Goal: Information Seeking & Learning: Check status

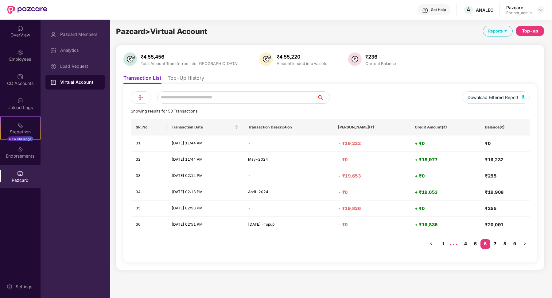
click at [494, 244] on link "7" at bounding box center [495, 243] width 10 height 9
drag, startPoint x: 356, startPoint y: 145, endPoint x: 379, endPoint y: 144, distance: 23.0
click at [381, 145] on h4 "- ₹20,975" at bounding box center [371, 144] width 67 height 6
drag, startPoint x: 484, startPoint y: 141, endPoint x: 503, endPoint y: 141, distance: 18.4
click at [503, 141] on td "₹255" at bounding box center [504, 144] width 49 height 16
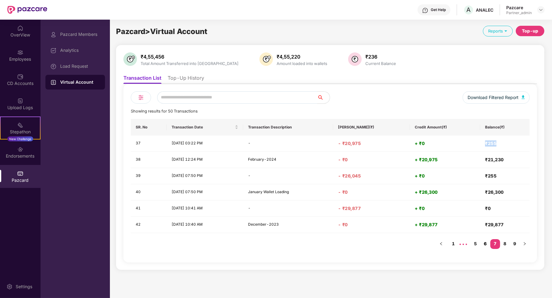
click at [484, 243] on link "6" at bounding box center [485, 243] width 10 height 9
click at [476, 243] on link "5" at bounding box center [476, 243] width 10 height 9
click at [462, 244] on link "4" at bounding box center [463, 243] width 10 height 9
click at [458, 244] on link "2" at bounding box center [454, 243] width 10 height 9
click at [472, 244] on link "3" at bounding box center [473, 243] width 10 height 9
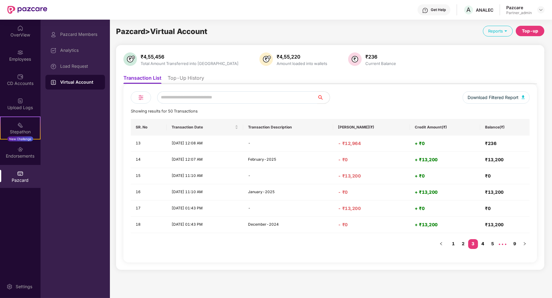
click at [484, 244] on link "4" at bounding box center [483, 243] width 10 height 9
click at [483, 246] on link "5" at bounding box center [483, 243] width 10 height 9
click at [484, 245] on link "6" at bounding box center [483, 243] width 10 height 9
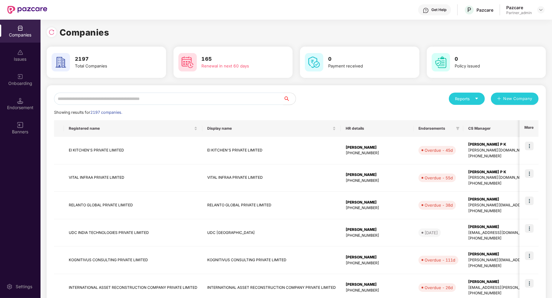
click at [99, 94] on input "text" at bounding box center [168, 99] width 229 height 12
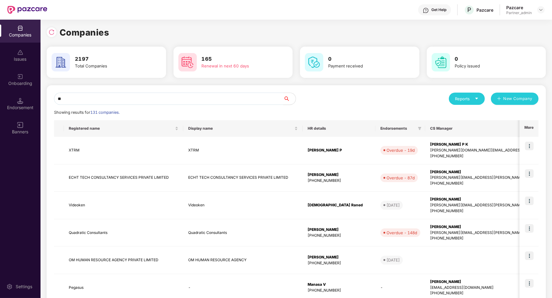
type input "***"
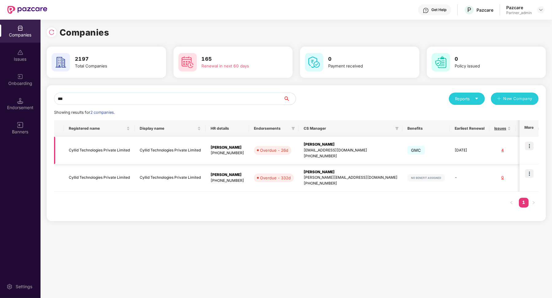
click at [103, 154] on td "Cyllid Technologies Private Limited" at bounding box center [99, 151] width 71 height 28
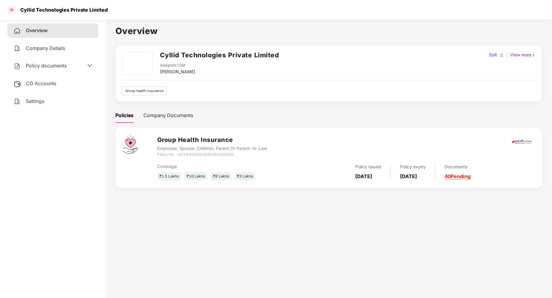
click at [11, 10] on div at bounding box center [12, 10] width 10 height 10
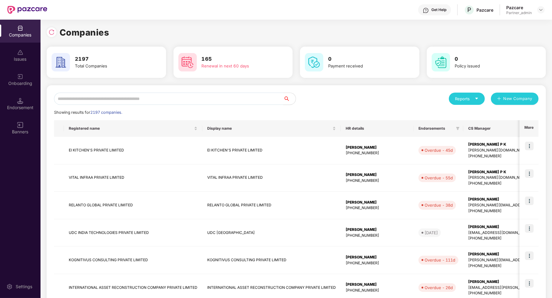
click at [128, 96] on input "text" at bounding box center [168, 99] width 229 height 12
paste input "**********"
type input "**********"
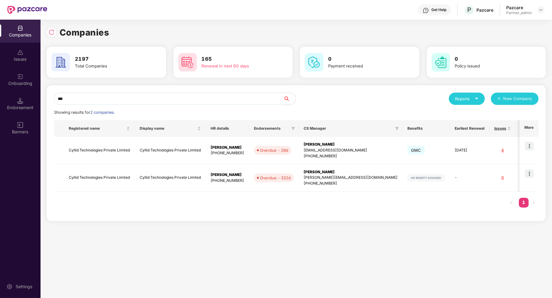
type input "***"
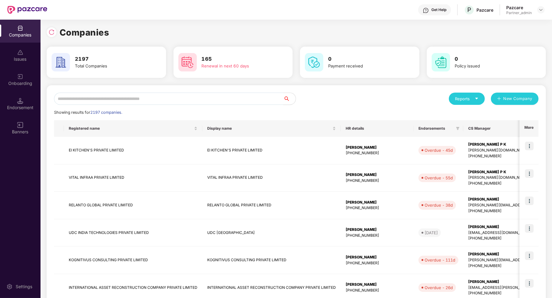
type input "*"
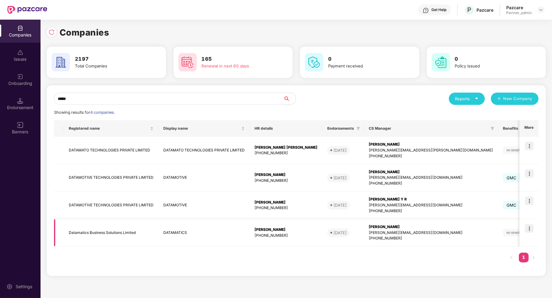
type input "*****"
click at [108, 231] on td "Datamatics Business Solutions Limited" at bounding box center [111, 233] width 95 height 28
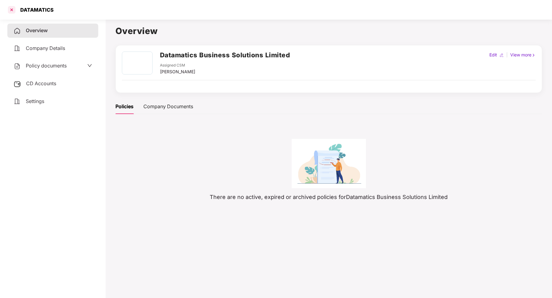
click at [14, 9] on div at bounding box center [12, 10] width 10 height 10
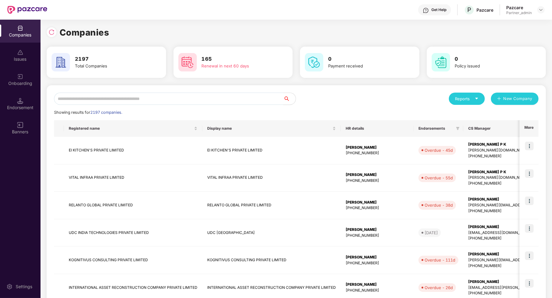
click at [100, 100] on input "text" at bounding box center [168, 99] width 229 height 12
click at [116, 97] on input "text" at bounding box center [168, 99] width 229 height 12
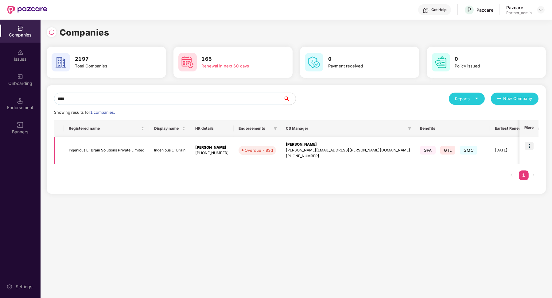
type input "****"
click at [113, 151] on td "Ingenious E-Brain Solutions Private Limited" at bounding box center [106, 151] width 85 height 28
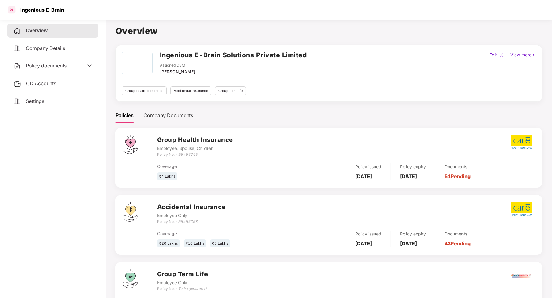
click at [12, 7] on div at bounding box center [12, 10] width 10 height 10
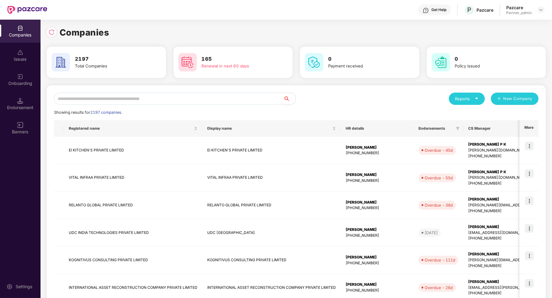
click at [140, 98] on input "text" at bounding box center [168, 99] width 229 height 12
paste input "**********"
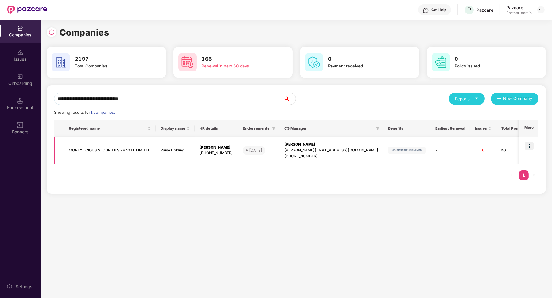
type input "**********"
click at [209, 147] on div "[PERSON_NAME]" at bounding box center [216, 148] width 33 height 6
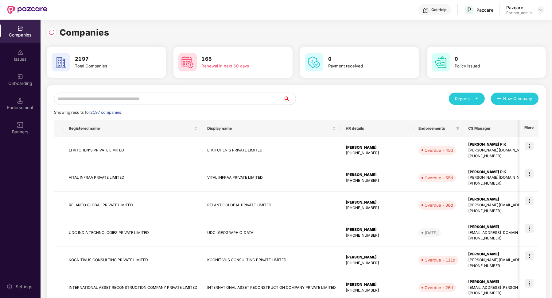
click at [119, 103] on input "text" at bounding box center [168, 99] width 229 height 12
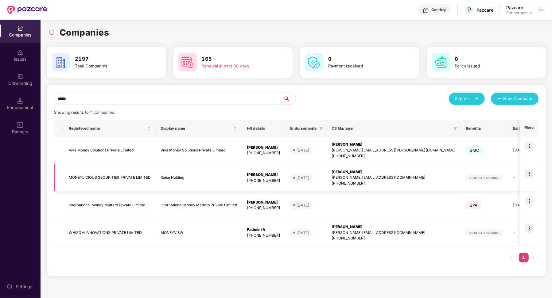
type input "*****"
click at [213, 181] on td "Raise Holding" at bounding box center [199, 179] width 86 height 28
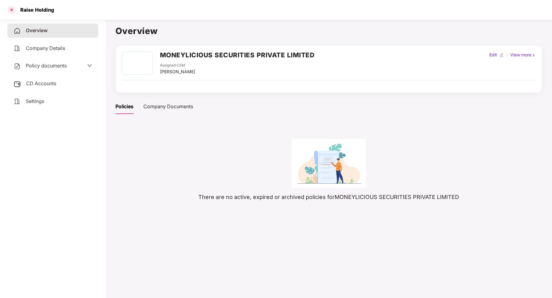
click at [14, 9] on div at bounding box center [12, 10] width 10 height 10
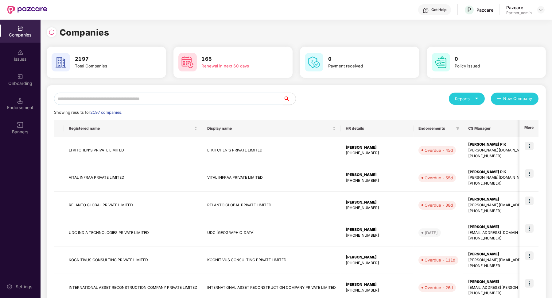
click at [127, 98] on input "text" at bounding box center [168, 99] width 229 height 12
paste input "**********"
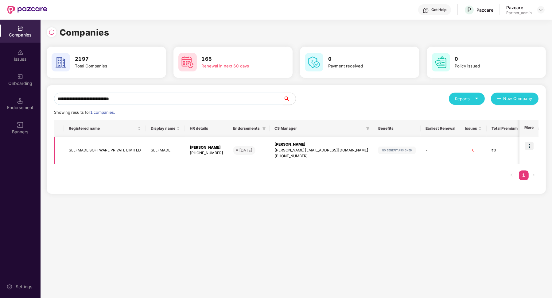
type input "**********"
click at [125, 156] on td "SELFMADE SOFTWARE PRIVATE LIMITED" at bounding box center [105, 151] width 82 height 28
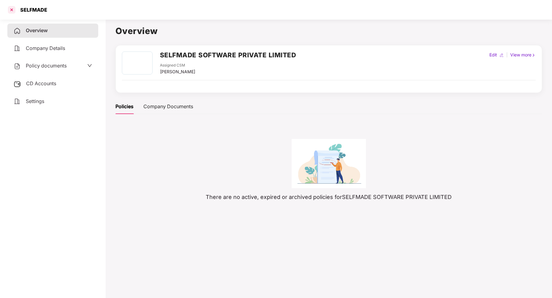
click at [11, 12] on div at bounding box center [12, 10] width 10 height 10
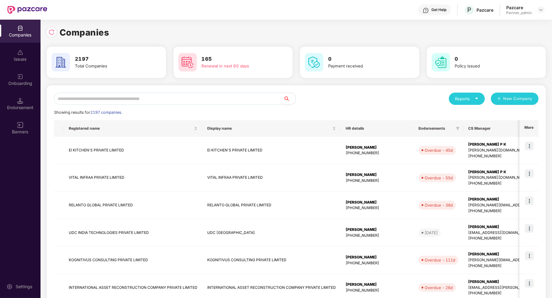
click at [125, 97] on input "text" at bounding box center [168, 99] width 229 height 12
paste input "**********"
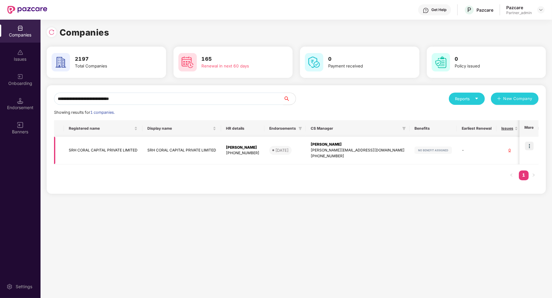
type input "**********"
click at [165, 144] on td "SRH CORAL CAPITAL PRIVATE LIMITED" at bounding box center [181, 151] width 79 height 28
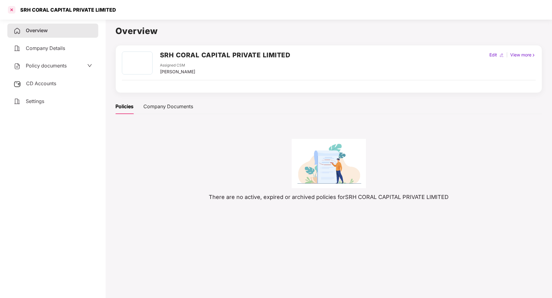
click at [12, 12] on div at bounding box center [12, 10] width 10 height 10
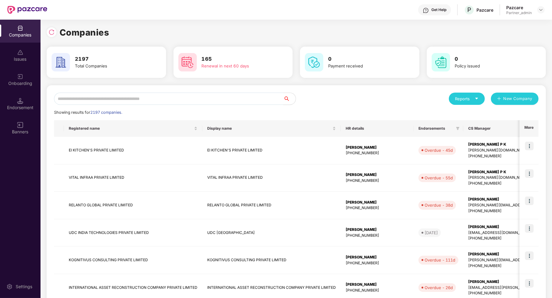
click at [114, 94] on input "text" at bounding box center [168, 99] width 229 height 12
paste input "**********"
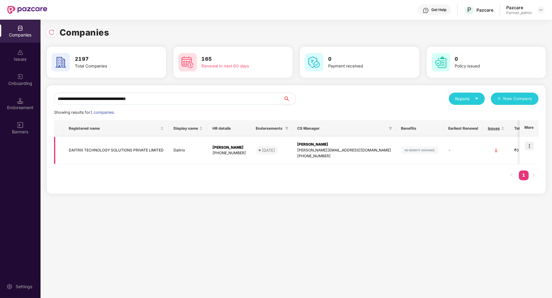
type input "**********"
click at [127, 144] on td "DAITRIX TECHNOLOGY SOLUTIONS PRIVATE LIMITED" at bounding box center [116, 151] width 105 height 28
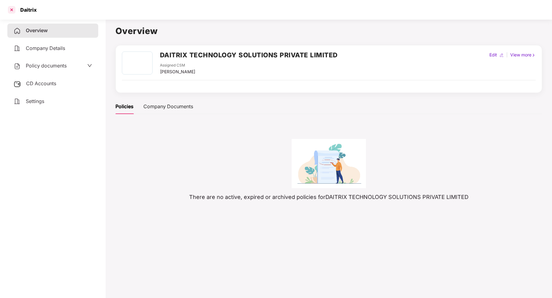
click at [12, 11] on div at bounding box center [12, 10] width 10 height 10
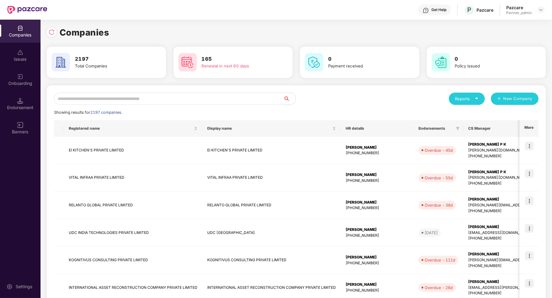
click at [115, 96] on input "text" at bounding box center [168, 99] width 229 height 12
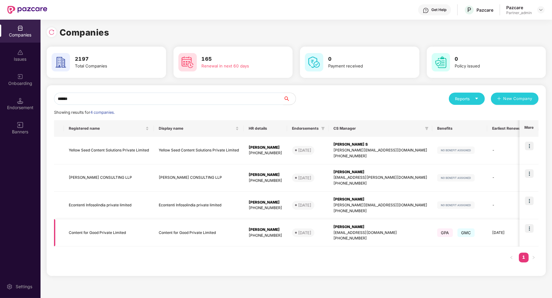
type input "******"
click at [102, 229] on td "Content for Good Private Limited" at bounding box center [109, 233] width 90 height 28
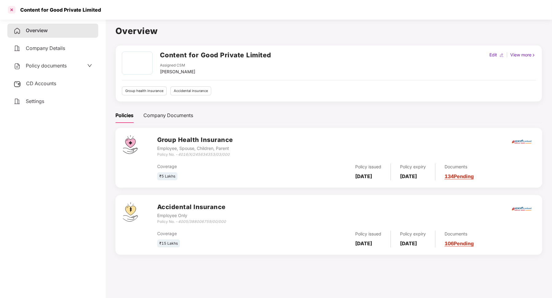
click at [15, 11] on div at bounding box center [12, 10] width 10 height 10
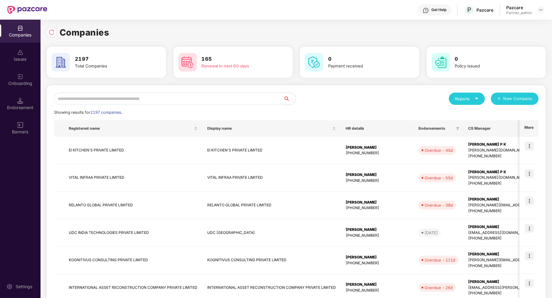
click at [125, 99] on input "text" at bounding box center [168, 99] width 229 height 12
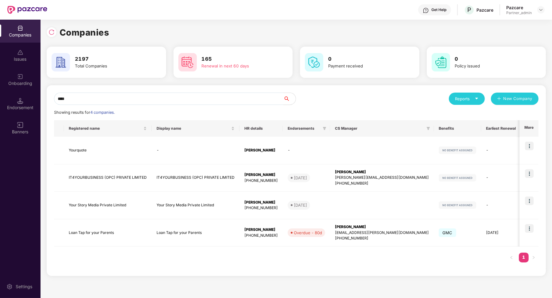
type input "****"
drag, startPoint x: 111, startPoint y: 99, endPoint x: 50, endPoint y: 99, distance: 61.1
click at [51, 99] on div "**** Reports New Company Showing results for 4 companies. Registered name Displ…" at bounding box center [296, 180] width 499 height 191
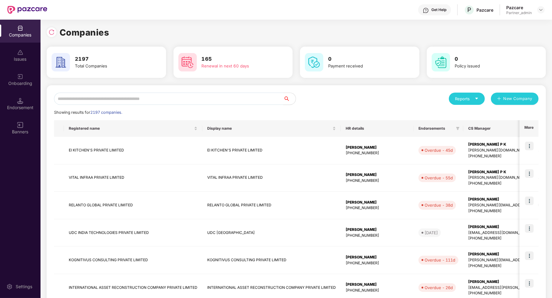
paste input "**********"
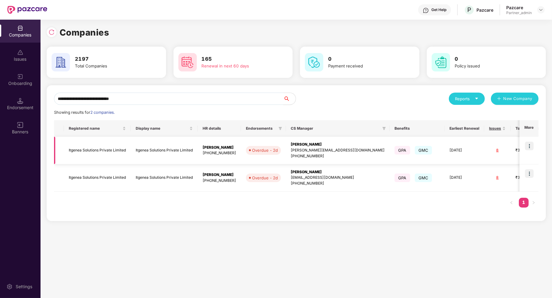
type input "**********"
click at [134, 154] on td "Itgenea Solutions Private Limited" at bounding box center [164, 151] width 67 height 28
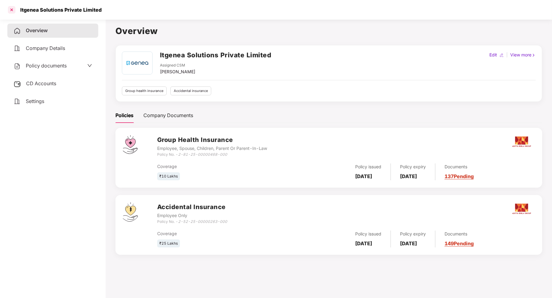
click at [8, 10] on div at bounding box center [12, 10] width 10 height 10
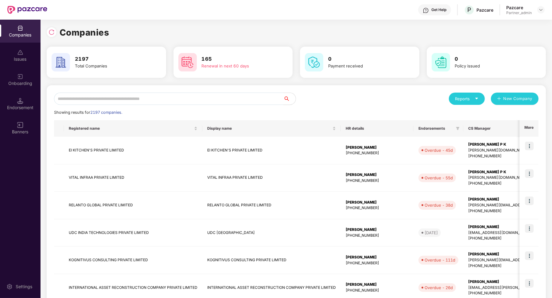
click at [137, 102] on input "text" at bounding box center [168, 99] width 229 height 12
type input "*"
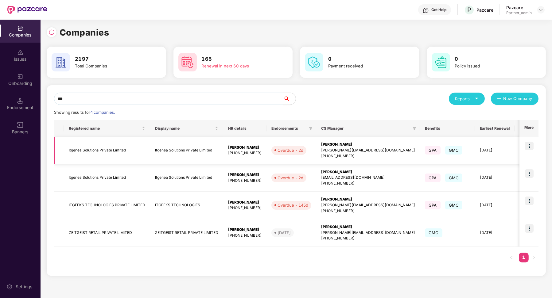
type input "***"
click at [529, 149] on img at bounding box center [529, 146] width 9 height 9
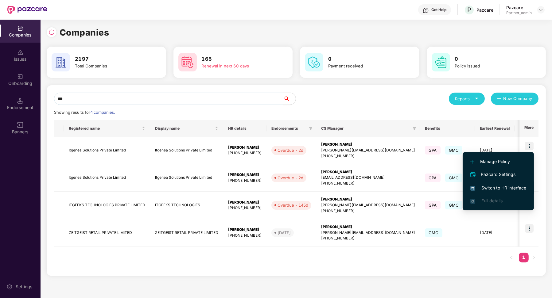
click at [488, 188] on span "Switch to HR interface" at bounding box center [498, 188] width 56 height 7
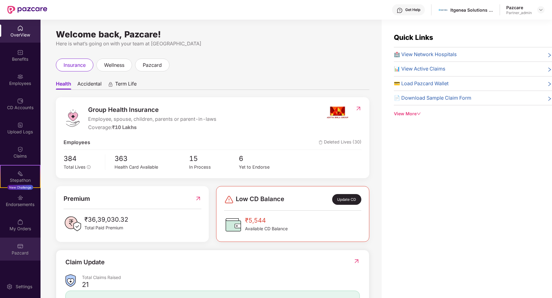
click at [21, 243] on div at bounding box center [20, 246] width 6 height 6
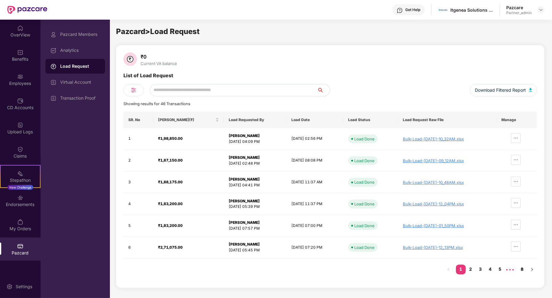
click at [525, 265] on link "8" at bounding box center [522, 269] width 10 height 9
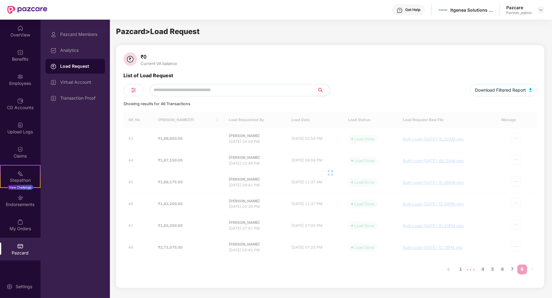
click at [525, 266] on div "SR. No Load Amount(₹) Load Requested By Load Date Load Status Load Request Raw …" at bounding box center [330, 196] width 414 height 169
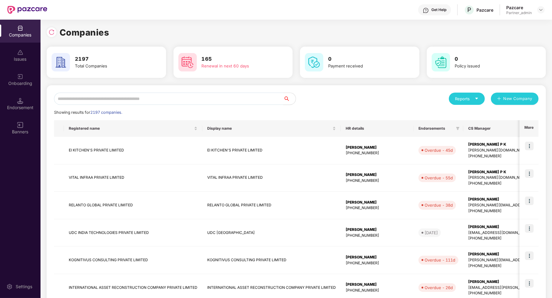
click at [98, 92] on div "Reports New Company Showing results for 2197 companies. Registered name Display…" at bounding box center [296, 263] width 499 height 356
click at [98, 97] on input "text" at bounding box center [168, 99] width 229 height 12
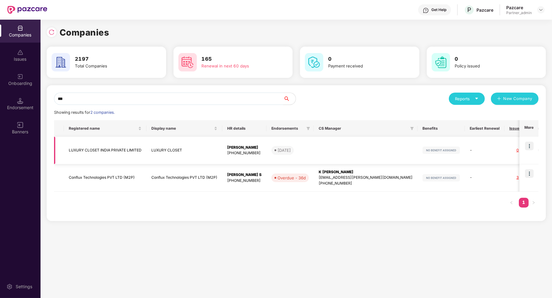
type input "***"
click at [107, 147] on td "LUXURY CLOSET INDIA PRIVATE LIMITED" at bounding box center [105, 151] width 83 height 28
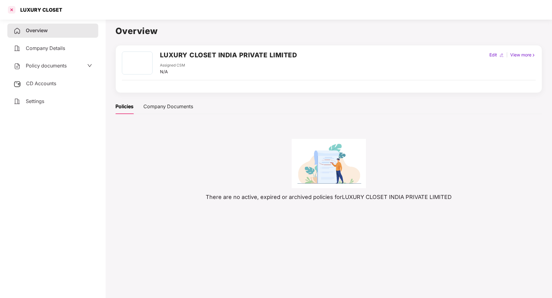
click at [8, 12] on div at bounding box center [12, 10] width 10 height 10
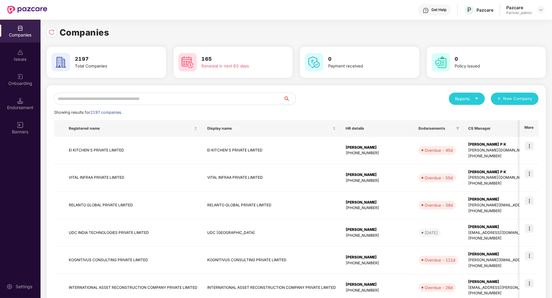
click at [158, 96] on input "text" at bounding box center [168, 99] width 229 height 12
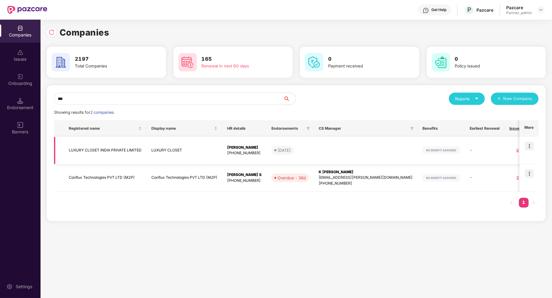
type input "***"
click at [531, 148] on img at bounding box center [529, 146] width 9 height 9
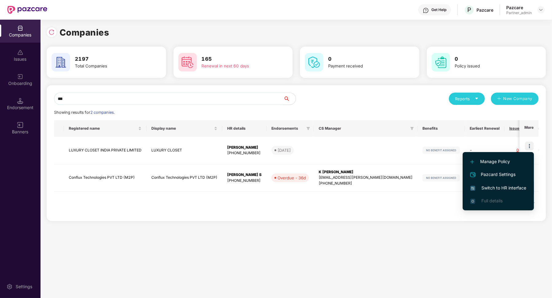
click at [503, 185] on li "Switch to HR interface" at bounding box center [498, 188] width 71 height 13
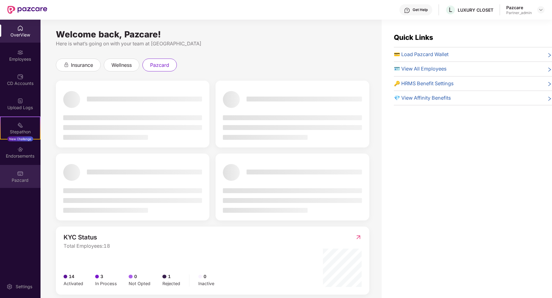
click at [19, 174] on img at bounding box center [20, 174] width 6 height 6
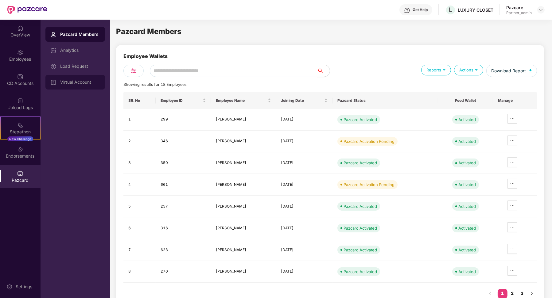
click at [94, 85] on div "Virtual Account" at bounding box center [75, 82] width 60 height 15
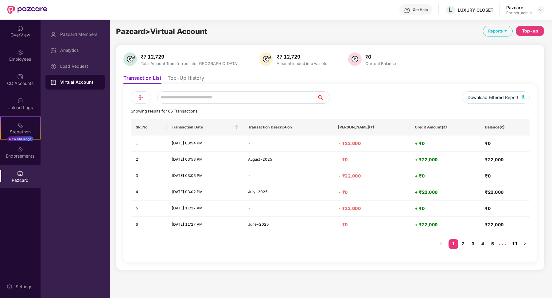
click at [515, 244] on link "11" at bounding box center [515, 243] width 10 height 9
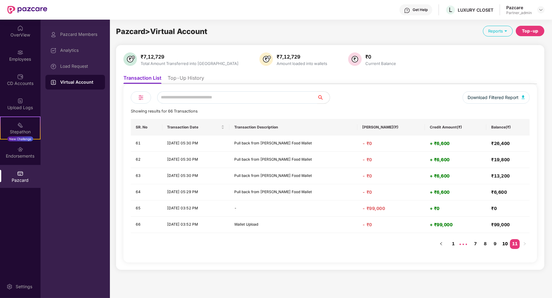
click at [505, 244] on link "10" at bounding box center [505, 243] width 10 height 9
click at [496, 244] on link "9" at bounding box center [495, 243] width 10 height 9
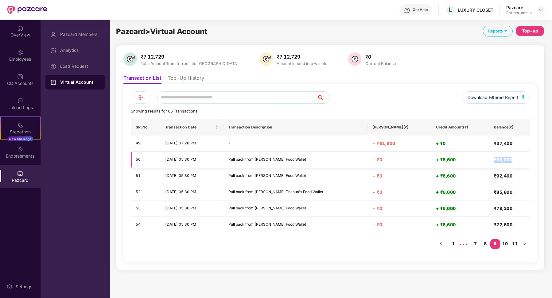
drag, startPoint x: 493, startPoint y: 159, endPoint x: 515, endPoint y: 161, distance: 21.5
click at [515, 161] on h4 "₹99,000" at bounding box center [509, 160] width 31 height 6
drag, startPoint x: 380, startPoint y: 144, endPoint x: 407, endPoint y: 144, distance: 26.7
click at [407, 144] on h4 "- ₹61,600" at bounding box center [399, 144] width 54 height 6
drag, startPoint x: 495, startPoint y: 142, endPoint x: 519, endPoint y: 145, distance: 24.4
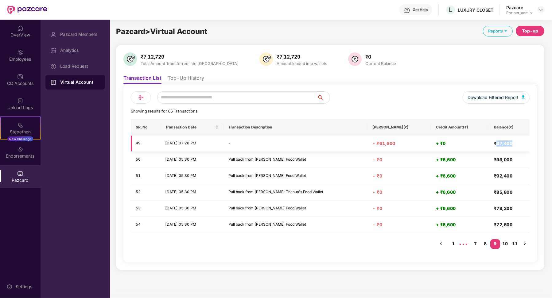
click at [519, 145] on h4 "₹37,400" at bounding box center [509, 144] width 31 height 6
copy h4 "37,400"
click at [488, 242] on link "8" at bounding box center [485, 243] width 10 height 9
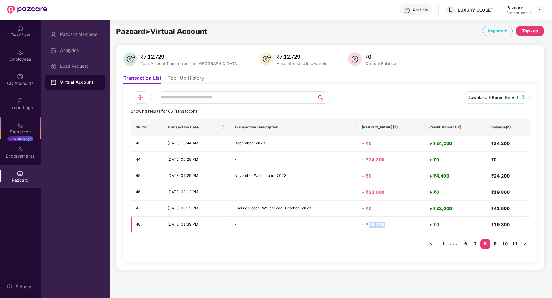
drag, startPoint x: 380, startPoint y: 225, endPoint x: 404, endPoint y: 226, distance: 24.0
click at [404, 226] on h4 "- ₹24,200" at bounding box center [391, 225] width 58 height 6
copy h4 "24,200"
drag, startPoint x: 496, startPoint y: 226, endPoint x: 522, endPoint y: 226, distance: 26.1
click at [523, 226] on h4 "₹19,800" at bounding box center [507, 225] width 33 height 6
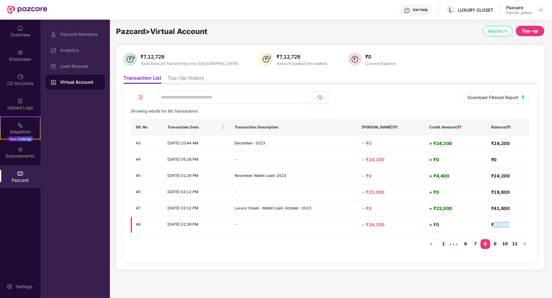
drag, startPoint x: 495, startPoint y: 225, endPoint x: 515, endPoint y: 226, distance: 19.0
click at [515, 226] on h4 "₹19,800" at bounding box center [507, 225] width 33 height 6
drag, startPoint x: 435, startPoint y: 208, endPoint x: 463, endPoint y: 208, distance: 27.9
click at [464, 208] on h4 "+ ₹22,000" at bounding box center [455, 209] width 52 height 6
drag, startPoint x: 493, startPoint y: 207, endPoint x: 509, endPoint y: 207, distance: 15.4
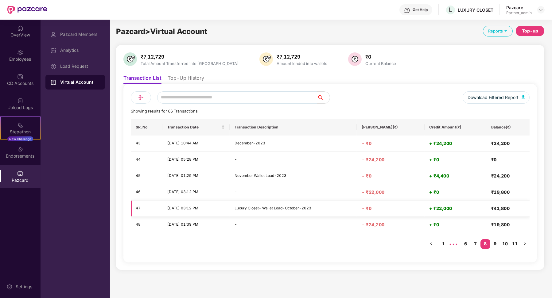
click at [510, 207] on h4 "₹41,800" at bounding box center [507, 209] width 33 height 6
drag, startPoint x: 493, startPoint y: 224, endPoint x: 514, endPoint y: 224, distance: 20.6
click at [514, 224] on h4 "₹19,800" at bounding box center [507, 225] width 33 height 6
click at [506, 226] on h4 "₹19,800" at bounding box center [507, 225] width 33 height 6
drag, startPoint x: 488, startPoint y: 225, endPoint x: 516, endPoint y: 225, distance: 28.6
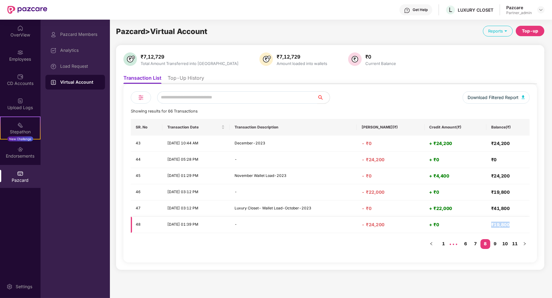
click at [517, 225] on td "₹19,800" at bounding box center [507, 225] width 43 height 16
drag, startPoint x: 165, startPoint y: 223, endPoint x: 508, endPoint y: 223, distance: 343.5
click at [508, 223] on tr "48 [DATE] 01:39 PM - - ₹24,200 + ₹0 ₹19,800" at bounding box center [330, 225] width 399 height 16
click at [449, 244] on link "1" at bounding box center [444, 243] width 10 height 9
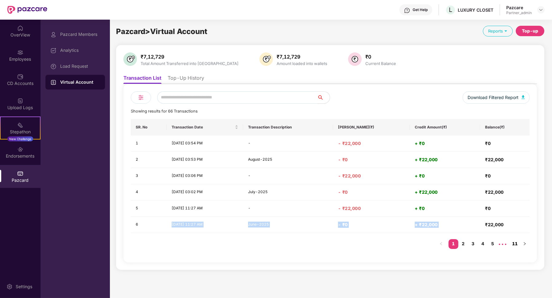
click at [514, 241] on link "11" at bounding box center [515, 243] width 10 height 9
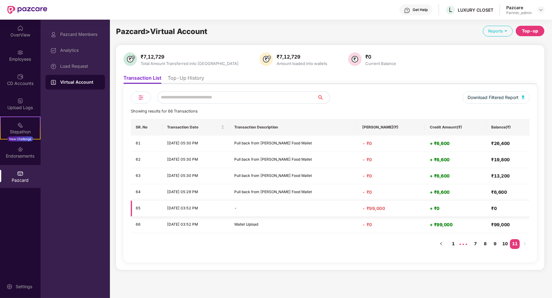
click at [407, 216] on td "- ₹99,000" at bounding box center [391, 209] width 68 height 16
click at [88, 65] on div "Load Request" at bounding box center [80, 66] width 40 height 5
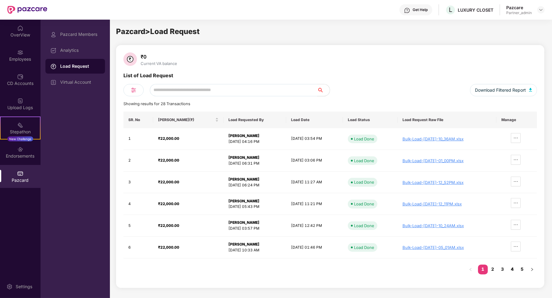
click at [517, 269] on link "4" at bounding box center [512, 269] width 10 height 9
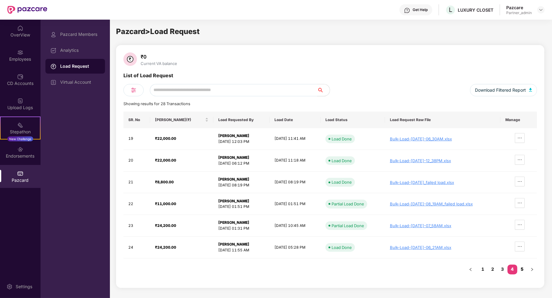
click at [522, 270] on link "5" at bounding box center [522, 269] width 10 height 9
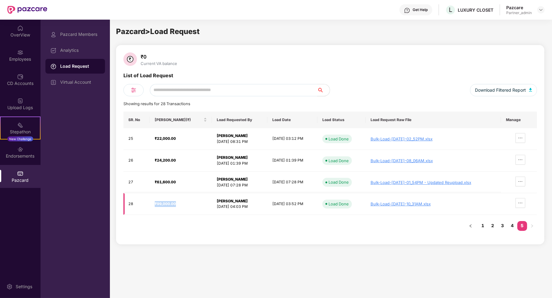
drag, startPoint x: 175, startPoint y: 203, endPoint x: 154, endPoint y: 203, distance: 21.2
click at [155, 203] on div "₹99,000.00" at bounding box center [181, 204] width 52 height 6
drag, startPoint x: 156, startPoint y: 183, endPoint x: 174, endPoint y: 184, distance: 18.1
click at [174, 184] on div "₹61,600.00" at bounding box center [181, 183] width 52 height 6
drag, startPoint x: 150, startPoint y: 158, endPoint x: 272, endPoint y: 163, distance: 122.3
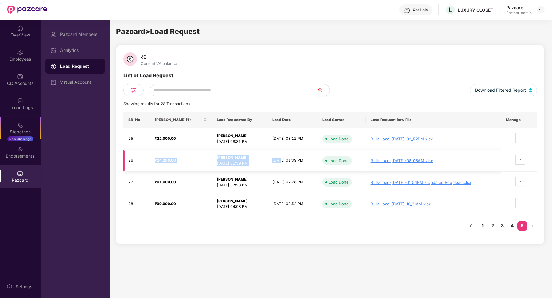
click at [272, 163] on tr "26 ₹24,200.00 [PERSON_NAME] [DATE] 01:39 PM [DATE] 01:39 PM Load Done Bulk-Load…" at bounding box center [330, 161] width 414 height 22
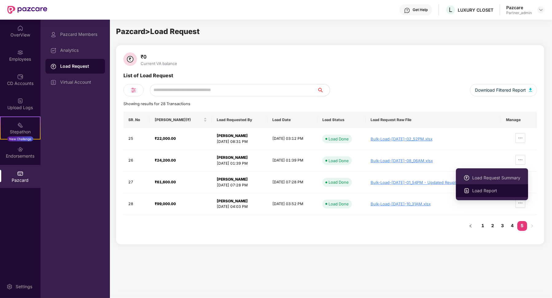
click at [493, 191] on span "Load Report" at bounding box center [496, 191] width 48 height 7
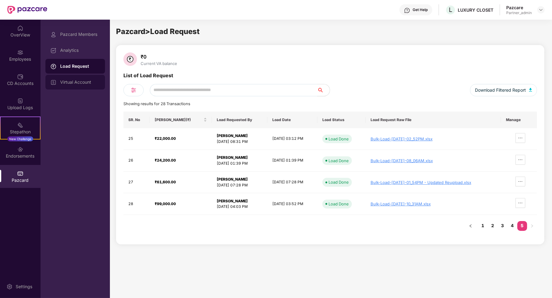
click at [89, 80] on div "Virtual Account" at bounding box center [80, 82] width 40 height 5
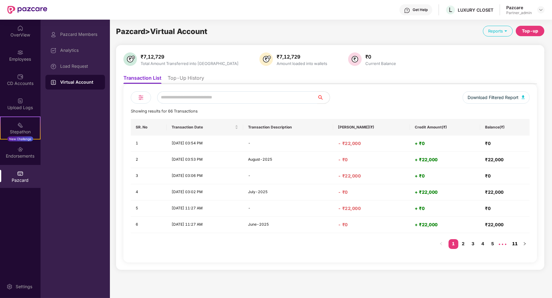
click at [519, 246] on link "11" at bounding box center [515, 243] width 10 height 9
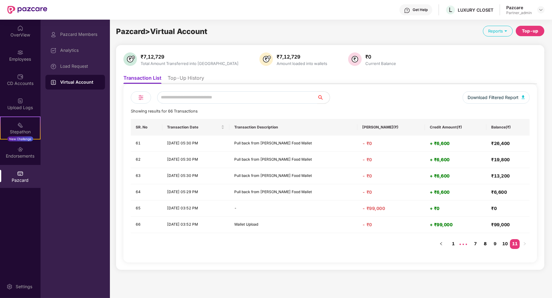
click at [490, 246] on link "8" at bounding box center [485, 243] width 10 height 9
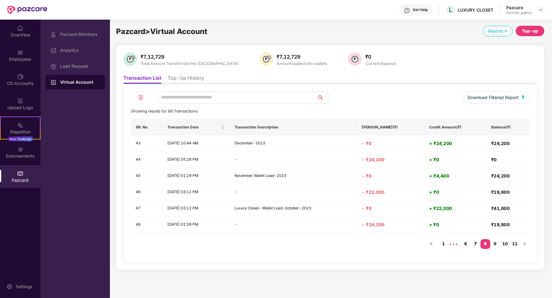
click at [476, 244] on link "7" at bounding box center [476, 243] width 10 height 9
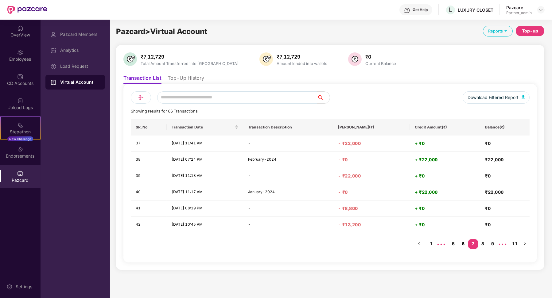
click at [463, 244] on link "6" at bounding box center [463, 243] width 10 height 9
drag, startPoint x: 491, startPoint y: 210, endPoint x: 485, endPoint y: 210, distance: 5.5
click at [485, 210] on td "₹0" at bounding box center [504, 209] width 49 height 16
click at [454, 241] on link "4" at bounding box center [454, 243] width 10 height 9
click at [452, 241] on link "2" at bounding box center [454, 243] width 10 height 9
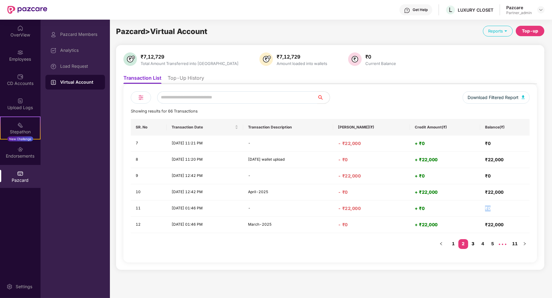
click at [478, 243] on link "3" at bounding box center [473, 243] width 10 height 9
drag, startPoint x: 495, startPoint y: 144, endPoint x: 472, endPoint y: 142, distance: 22.8
click at [473, 144] on tr "13 [DATE] 10:23 AM - - ₹22,000 + ₹0 ₹0" at bounding box center [330, 144] width 399 height 16
click at [466, 243] on link "2" at bounding box center [463, 243] width 10 height 9
click at [492, 243] on link "5" at bounding box center [493, 243] width 10 height 9
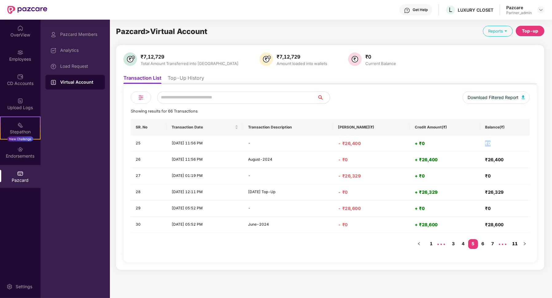
click at [516, 243] on link "11" at bounding box center [515, 243] width 10 height 9
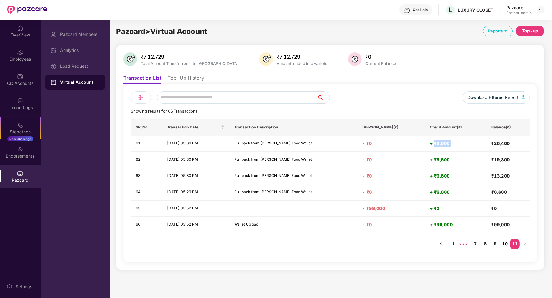
click at [505, 242] on link "10" at bounding box center [505, 243] width 10 height 9
click at [493, 244] on link "9" at bounding box center [495, 243] width 10 height 9
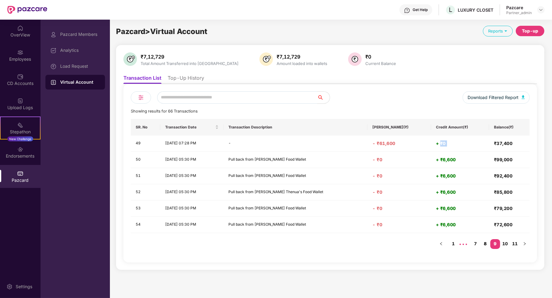
click at [488, 245] on link "8" at bounding box center [485, 243] width 10 height 9
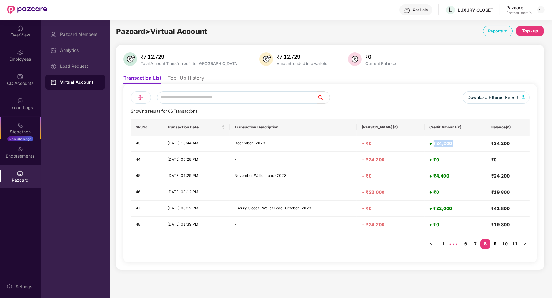
click at [496, 244] on link "9" at bounding box center [495, 243] width 10 height 9
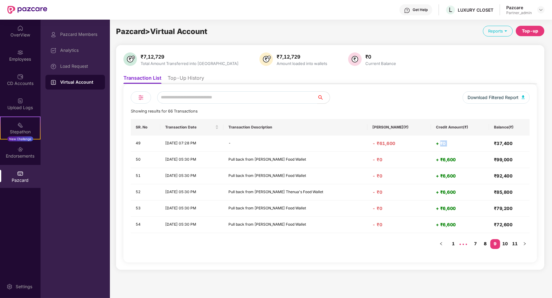
click at [488, 243] on link "8" at bounding box center [485, 243] width 10 height 9
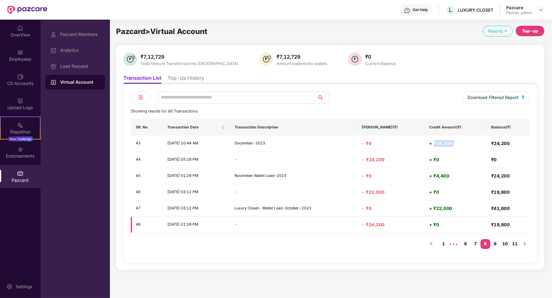
drag, startPoint x: 167, startPoint y: 226, endPoint x: 212, endPoint y: 224, distance: 45.5
click at [212, 224] on td "[DATE] 01:39 PM" at bounding box center [195, 225] width 67 height 16
copy td "[DATE] 01:39 PM"
